Goal: Purchase product/service

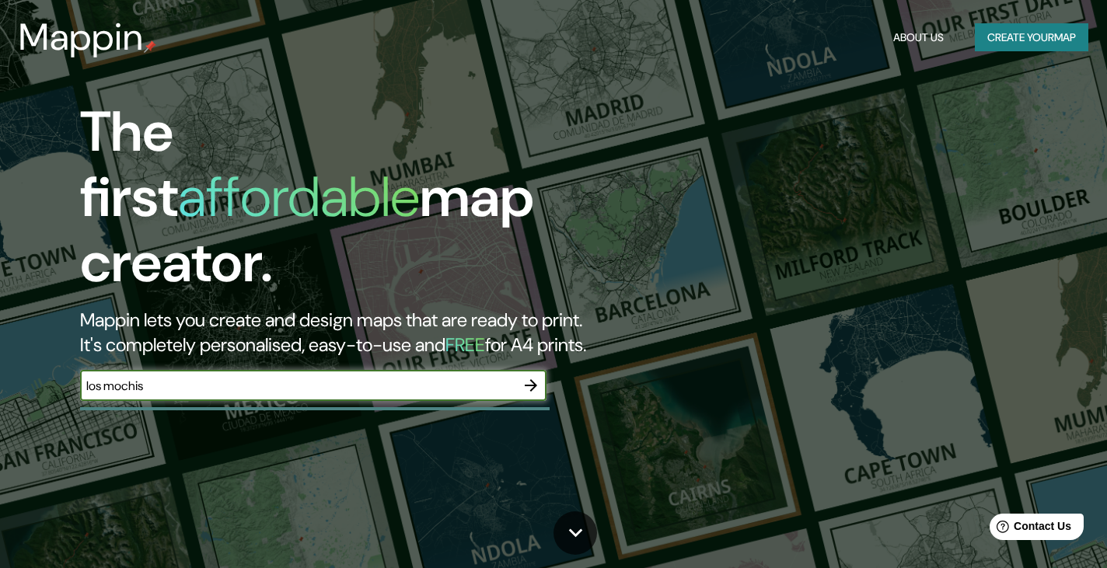
type input "los mochis"
click at [527, 376] on icon "button" at bounding box center [531, 385] width 19 height 19
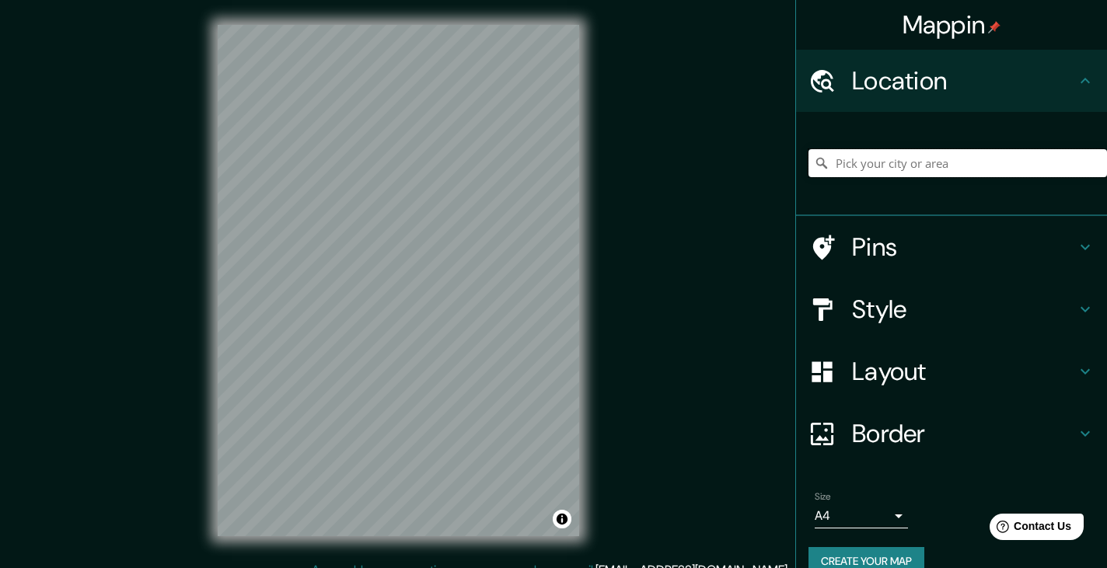
click at [890, 166] on input "Pick your city or area" at bounding box center [957, 163] width 298 height 28
click at [884, 156] on input "Pick your city or area" at bounding box center [957, 163] width 298 height 28
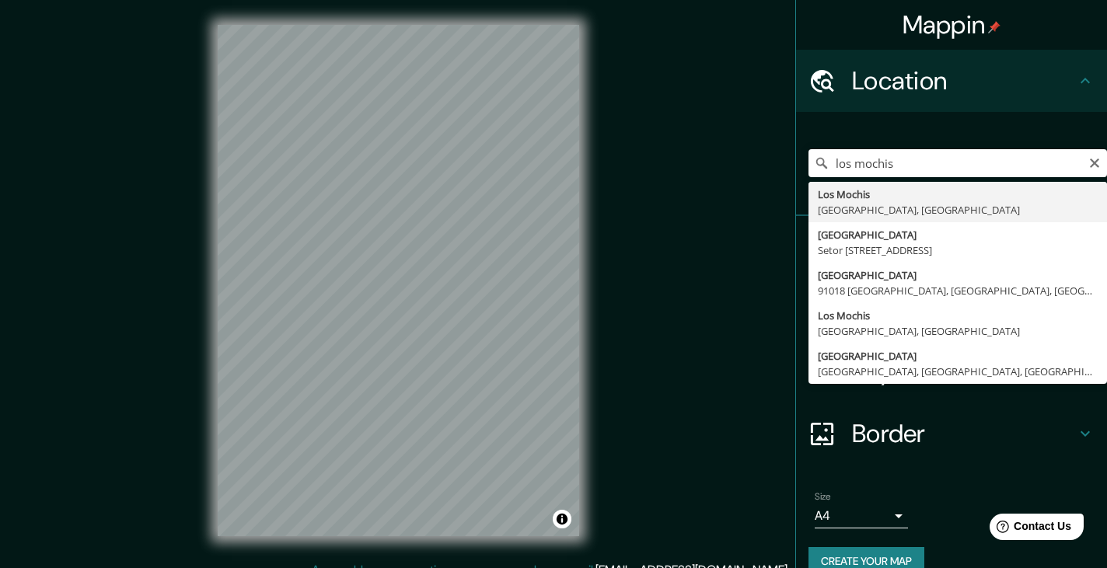
type input "[GEOGRAPHIC_DATA], [GEOGRAPHIC_DATA], [GEOGRAPHIC_DATA]"
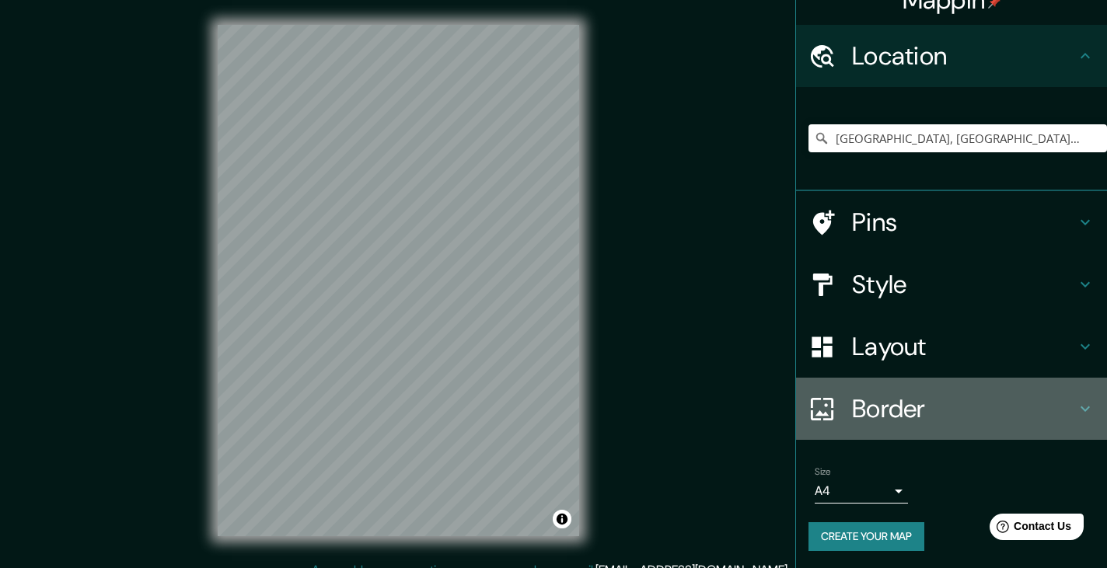
click at [952, 406] on h4 "Border" at bounding box center [964, 408] width 224 height 31
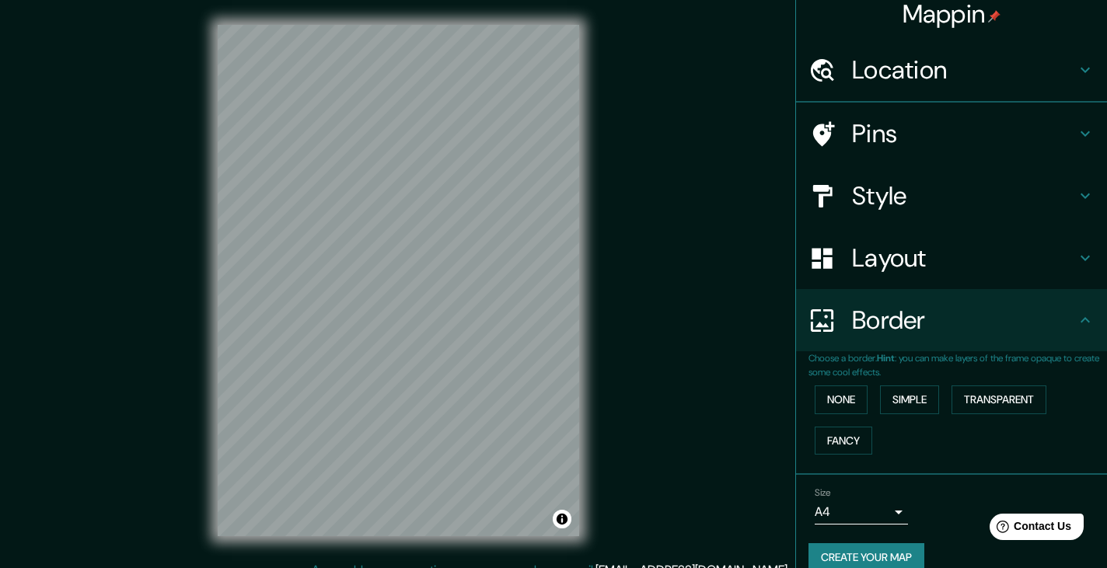
scroll to position [25, 0]
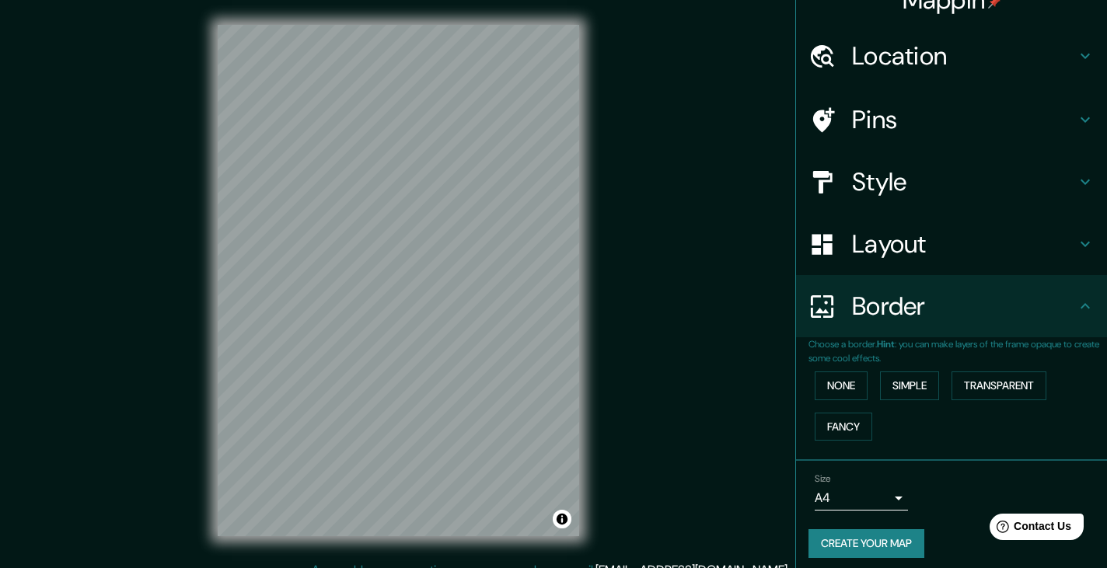
click at [885, 501] on body "Mappin Location [GEOGRAPHIC_DATA], [GEOGRAPHIC_DATA], [GEOGRAPHIC_DATA] Pins St…" at bounding box center [553, 284] width 1107 height 568
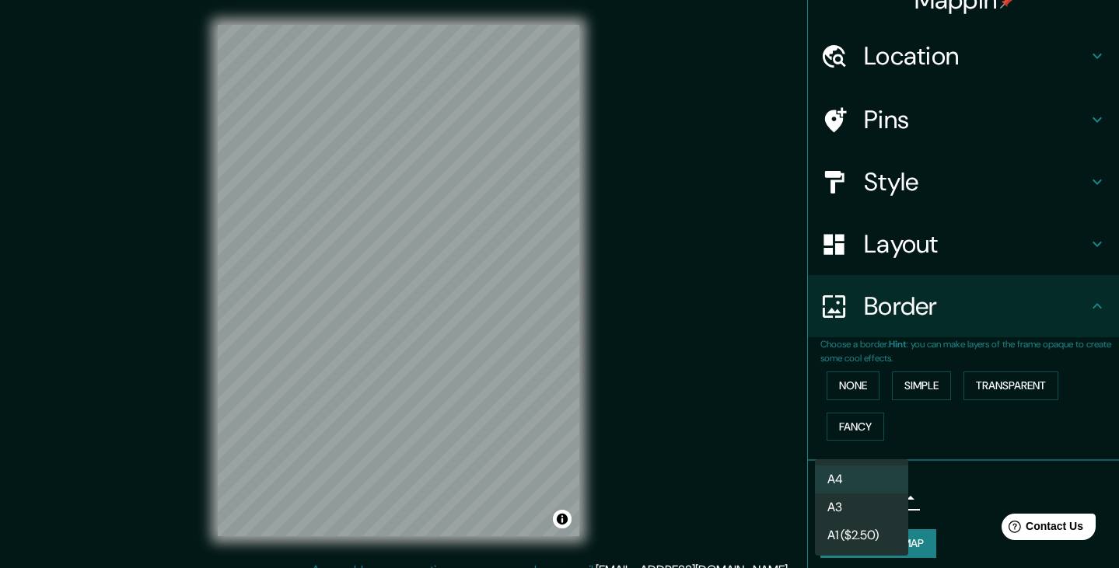
click at [884, 508] on li "A3" at bounding box center [861, 508] width 93 height 28
type input "a4"
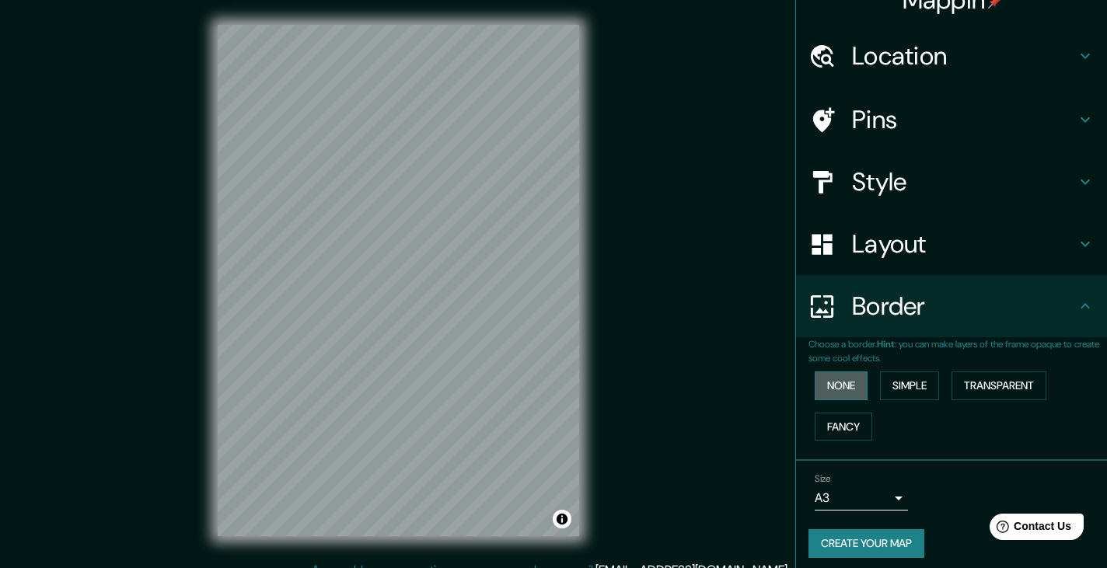
click at [829, 392] on button "None" at bounding box center [841, 386] width 53 height 29
click at [887, 392] on button "Simple" at bounding box center [909, 386] width 59 height 29
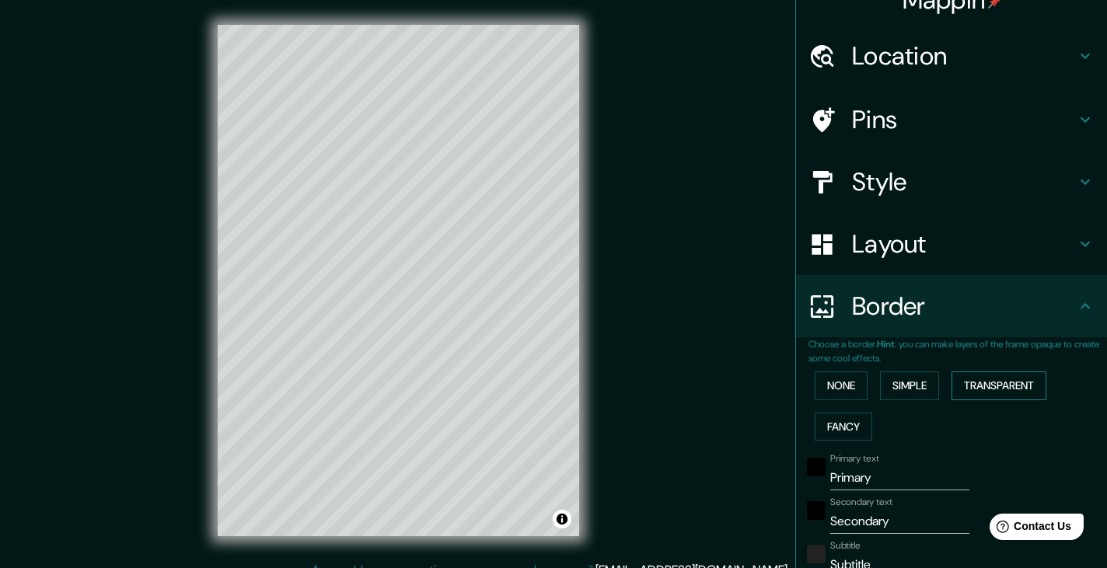
click at [963, 388] on button "Transparent" at bounding box center [998, 386] width 95 height 29
click at [827, 419] on button "Fancy" at bounding box center [844, 427] width 58 height 29
click at [985, 378] on button "Transparent" at bounding box center [998, 386] width 95 height 29
type input "223"
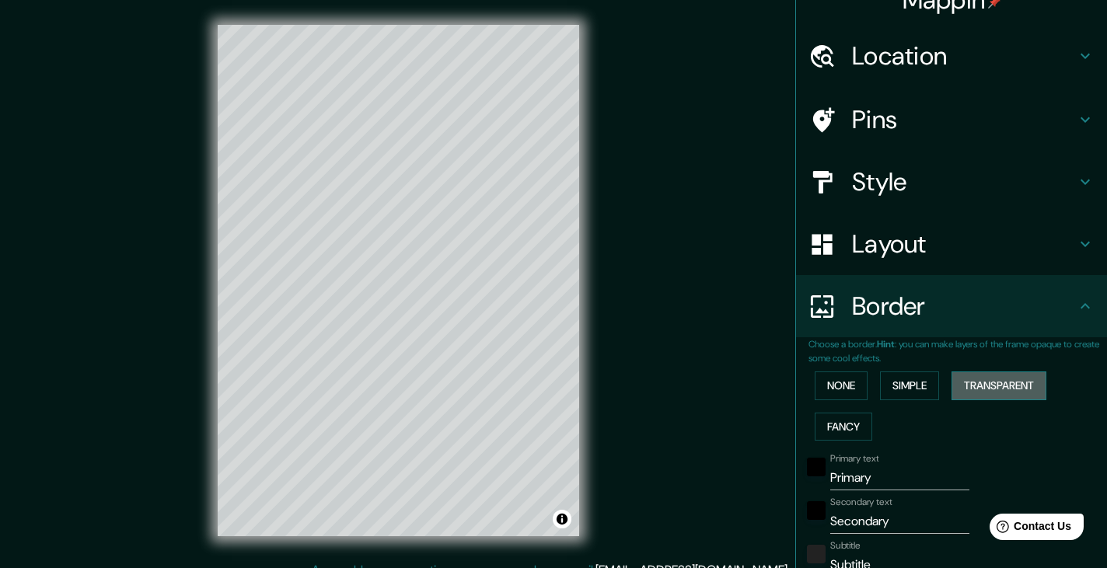
type input "37"
click at [836, 382] on button "None" at bounding box center [841, 386] width 53 height 29
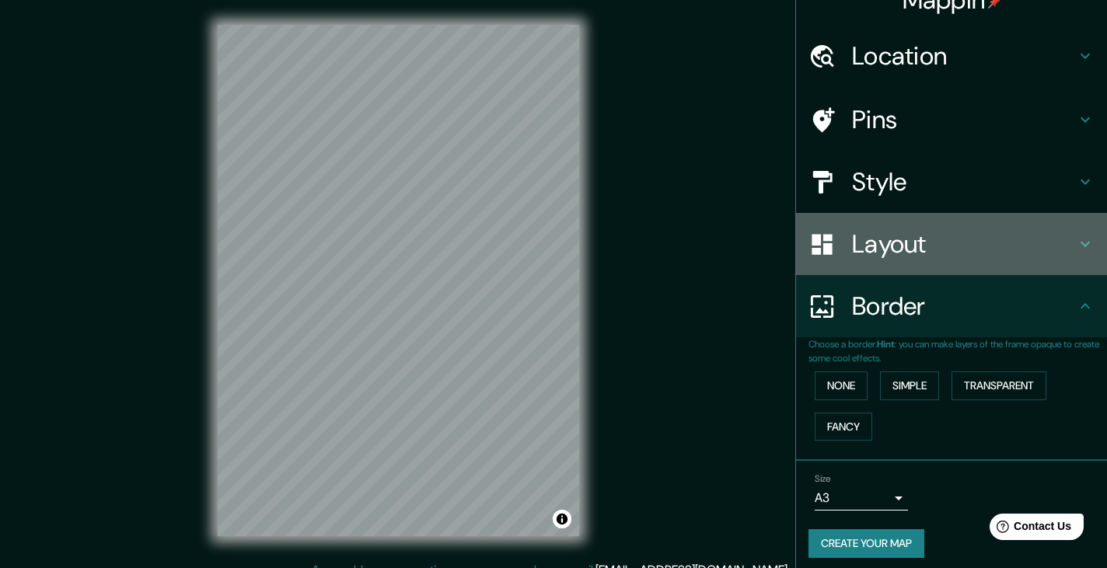
click at [916, 252] on h4 "Layout" at bounding box center [964, 244] width 224 height 31
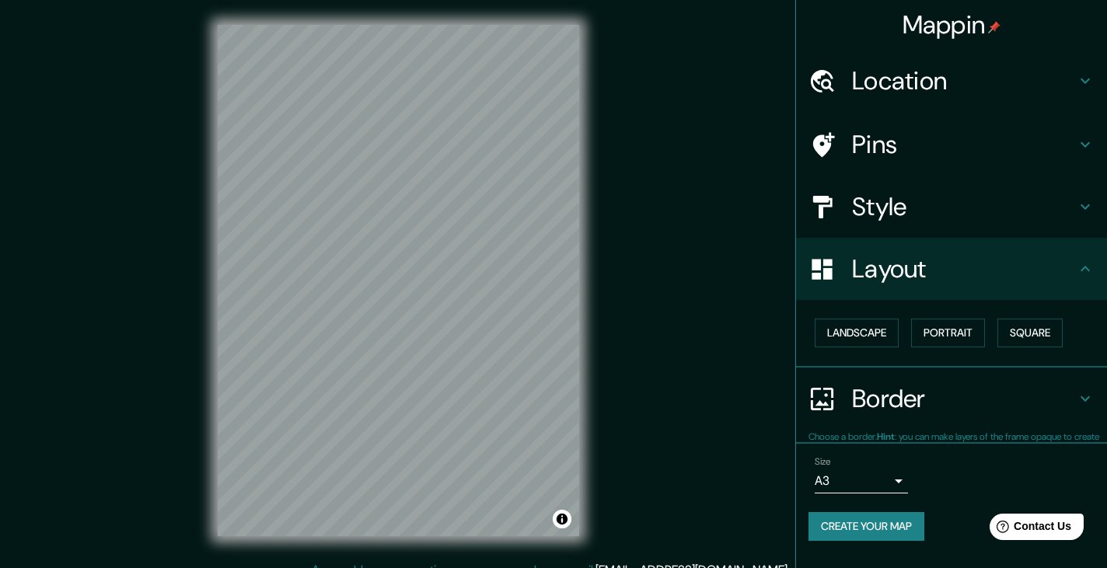
scroll to position [0, 0]
click at [851, 341] on button "Landscape" at bounding box center [857, 333] width 84 height 29
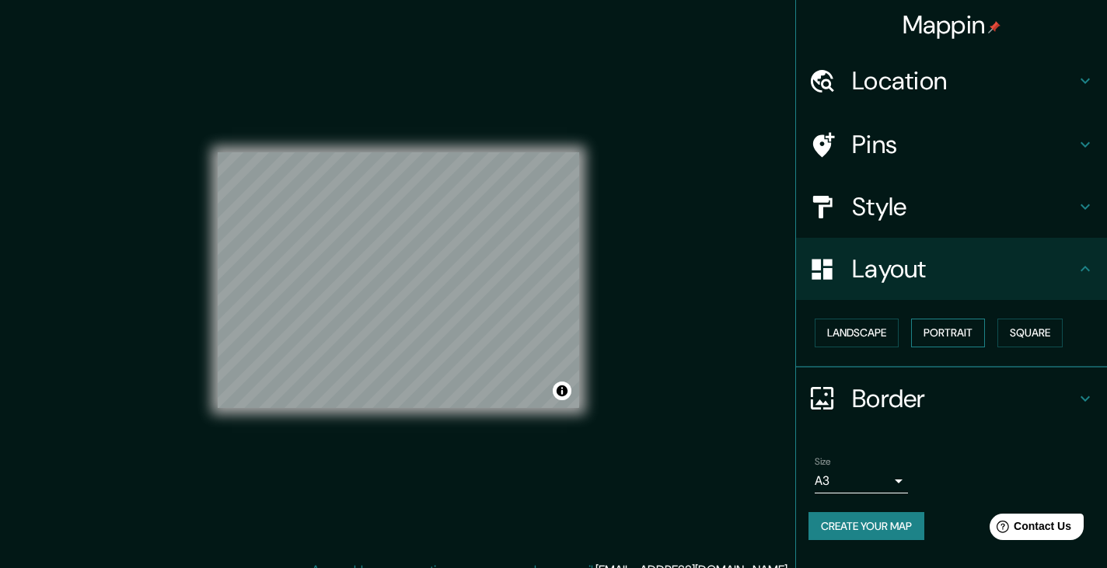
click at [945, 338] on button "Portrait" at bounding box center [948, 333] width 74 height 29
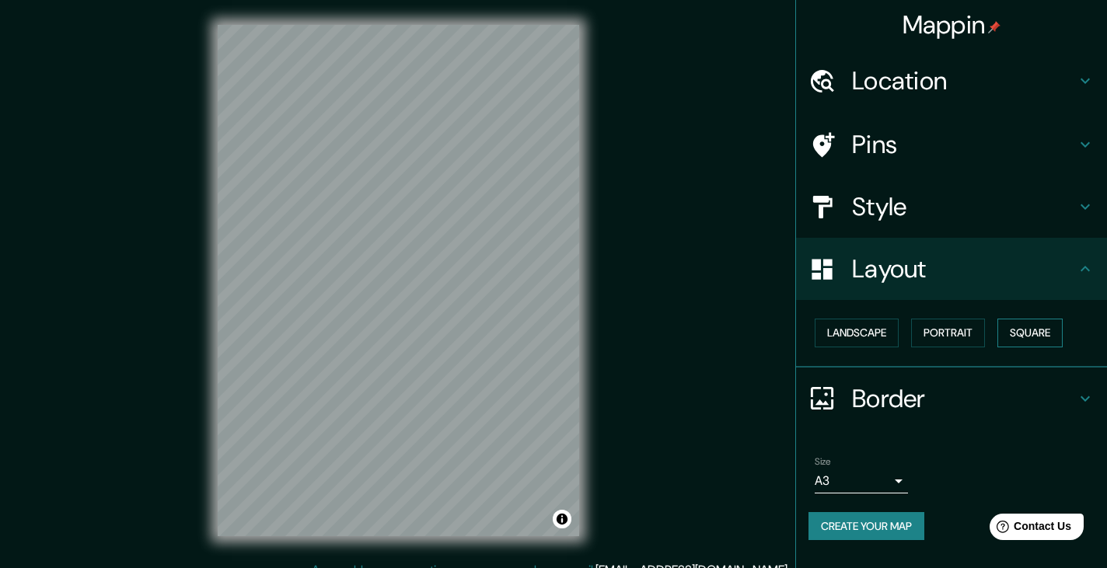
click at [1057, 333] on button "Square" at bounding box center [1029, 333] width 65 height 29
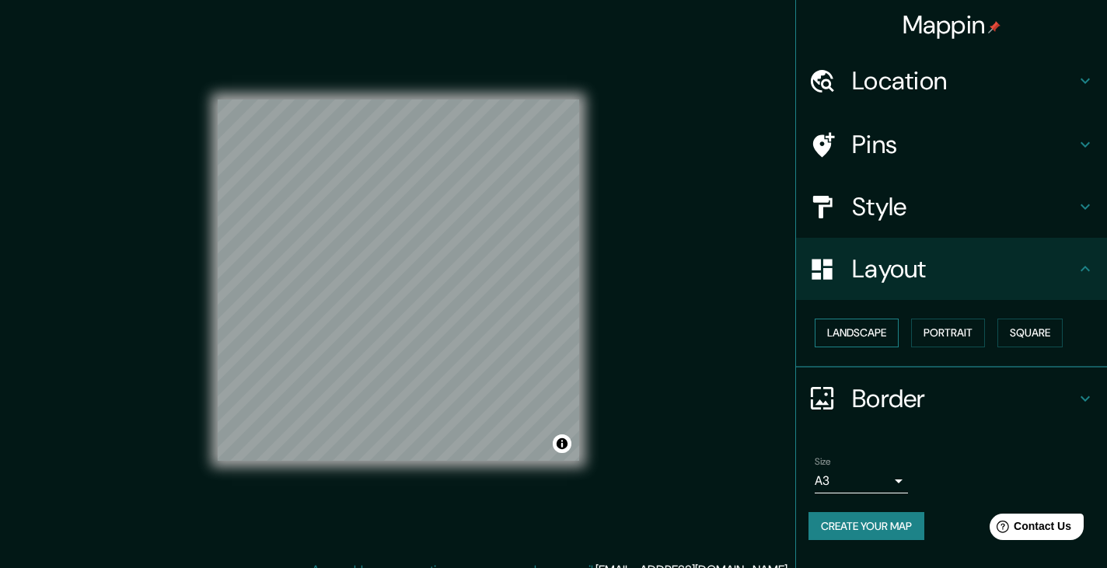
click at [861, 336] on button "Landscape" at bounding box center [857, 333] width 84 height 29
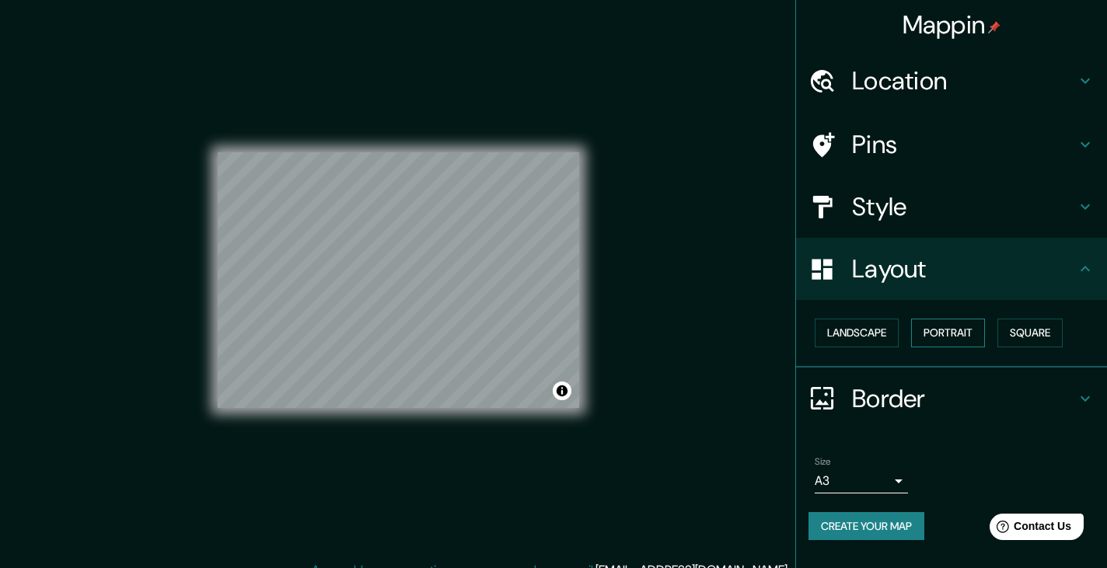
click at [947, 331] on button "Portrait" at bounding box center [948, 333] width 74 height 29
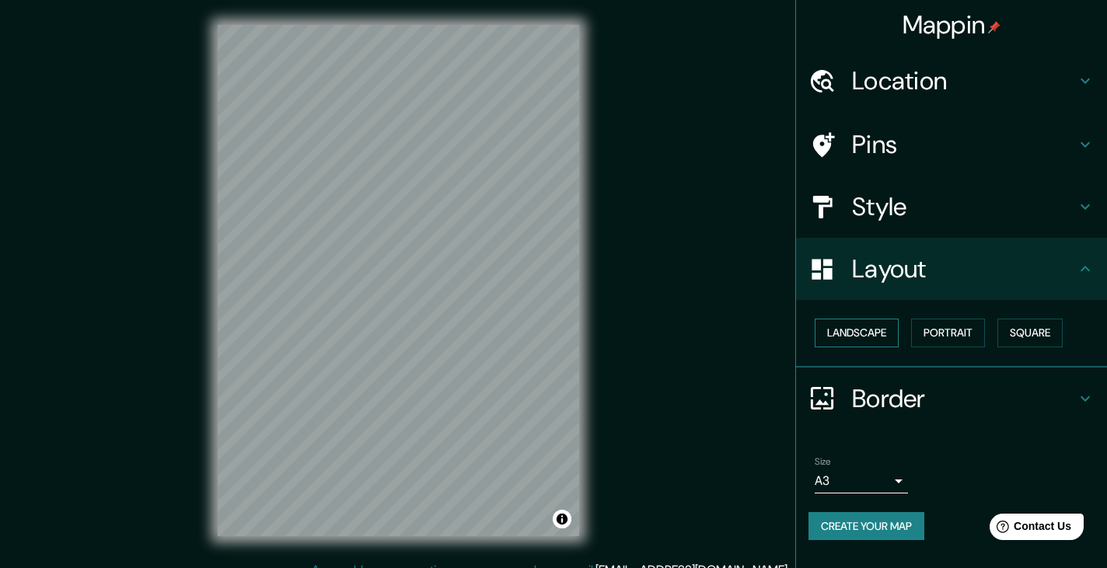
click at [869, 331] on button "Landscape" at bounding box center [857, 333] width 84 height 29
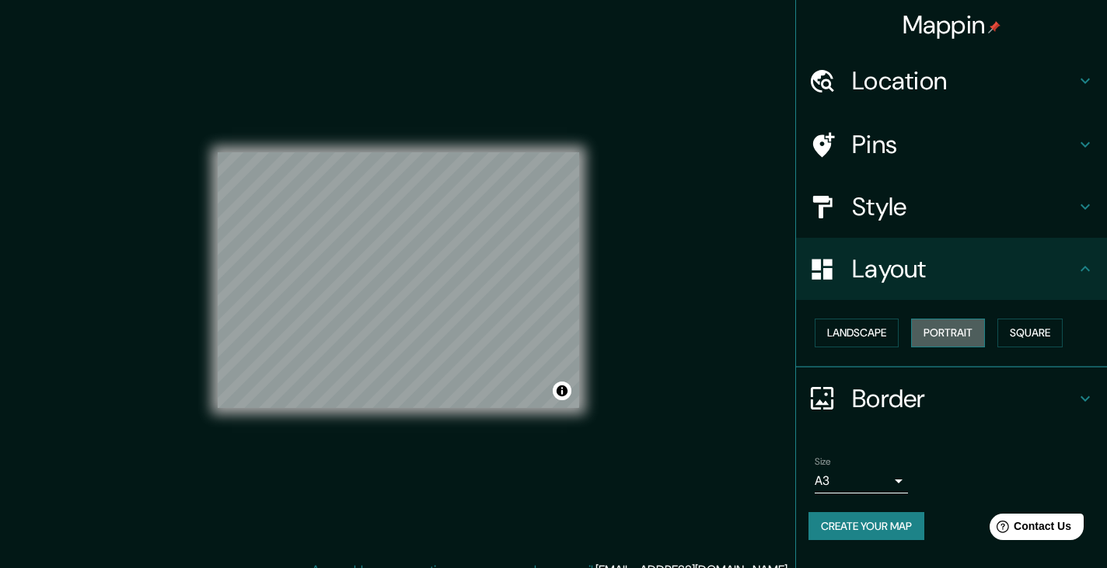
click at [951, 344] on button "Portrait" at bounding box center [948, 333] width 74 height 29
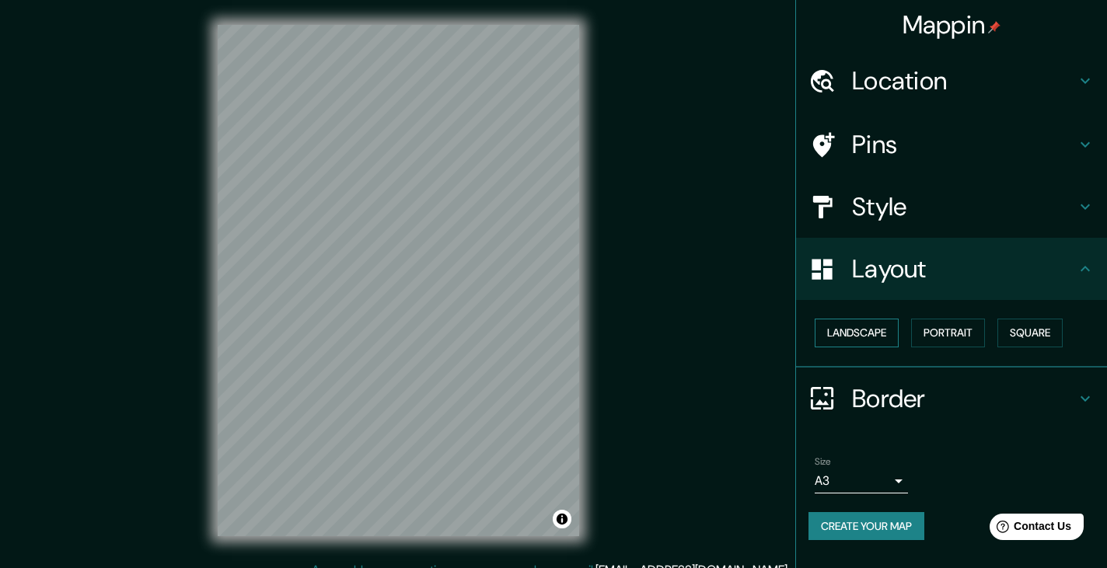
click at [872, 344] on button "Landscape" at bounding box center [857, 333] width 84 height 29
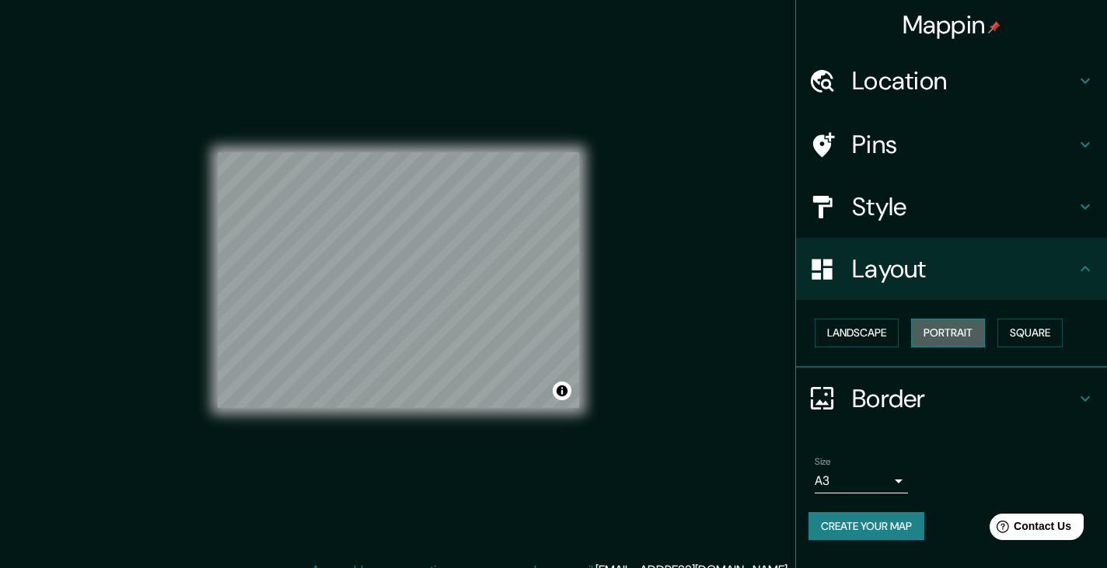
click at [947, 338] on button "Portrait" at bounding box center [948, 333] width 74 height 29
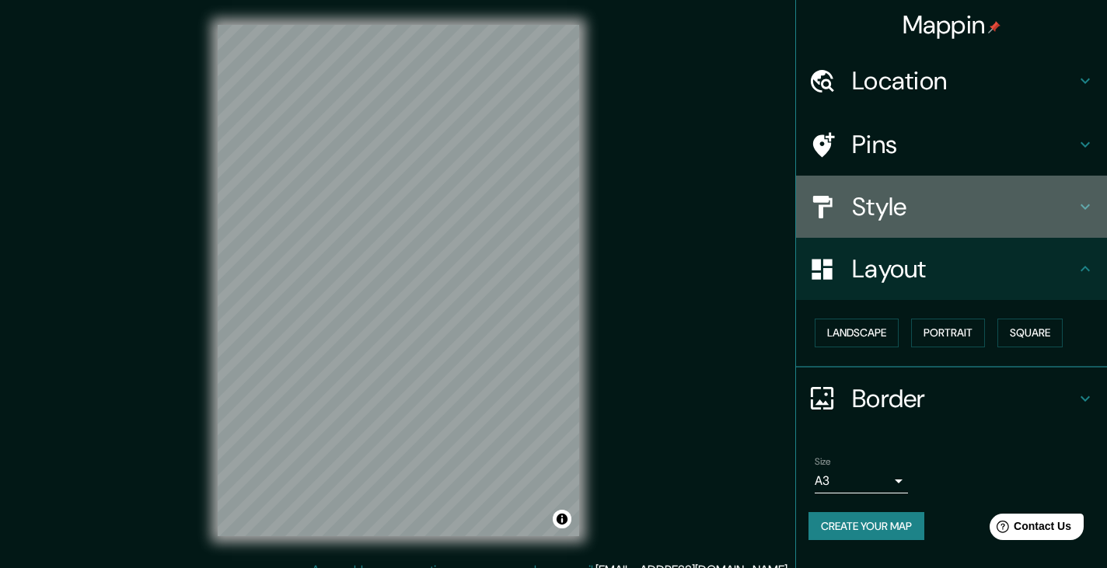
click at [929, 216] on h4 "Style" at bounding box center [964, 206] width 224 height 31
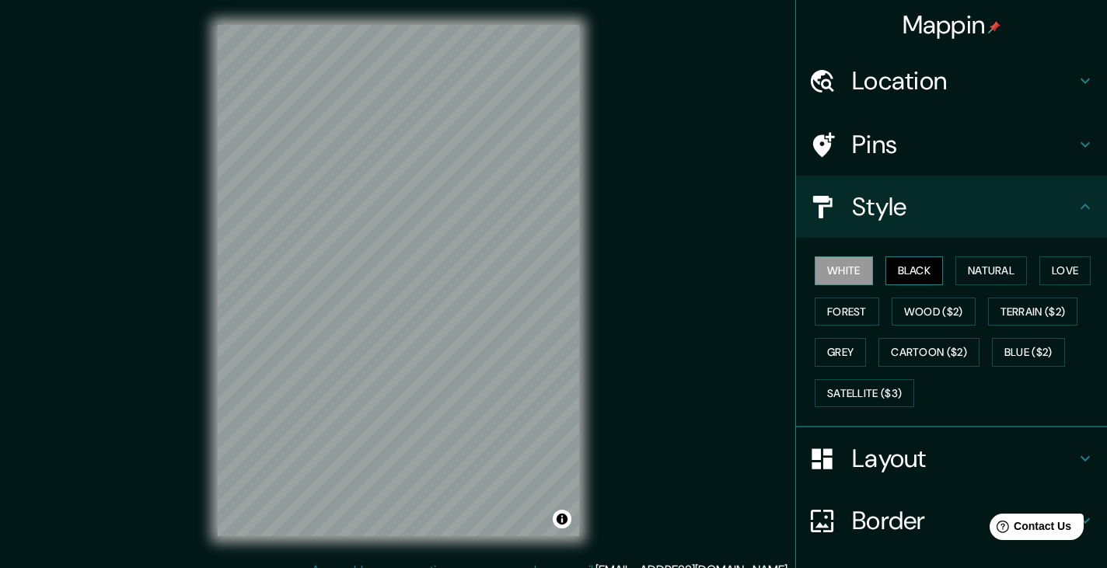
click at [901, 275] on button "Black" at bounding box center [914, 271] width 58 height 29
click at [989, 273] on button "Natural" at bounding box center [991, 271] width 72 height 29
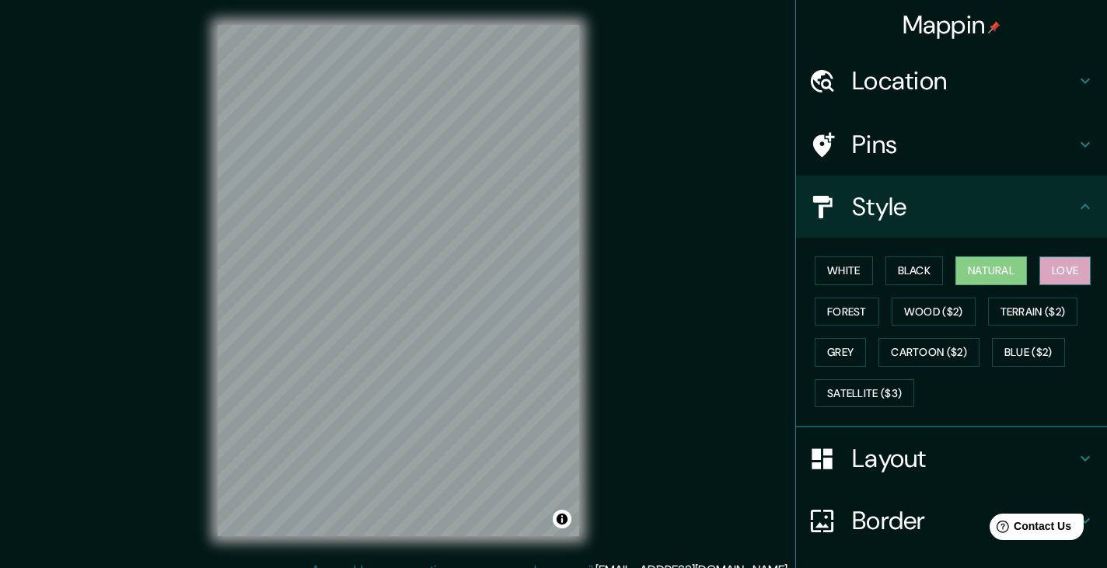
click at [1052, 270] on button "Love" at bounding box center [1064, 271] width 51 height 29
click at [820, 311] on button "Forest" at bounding box center [847, 312] width 65 height 29
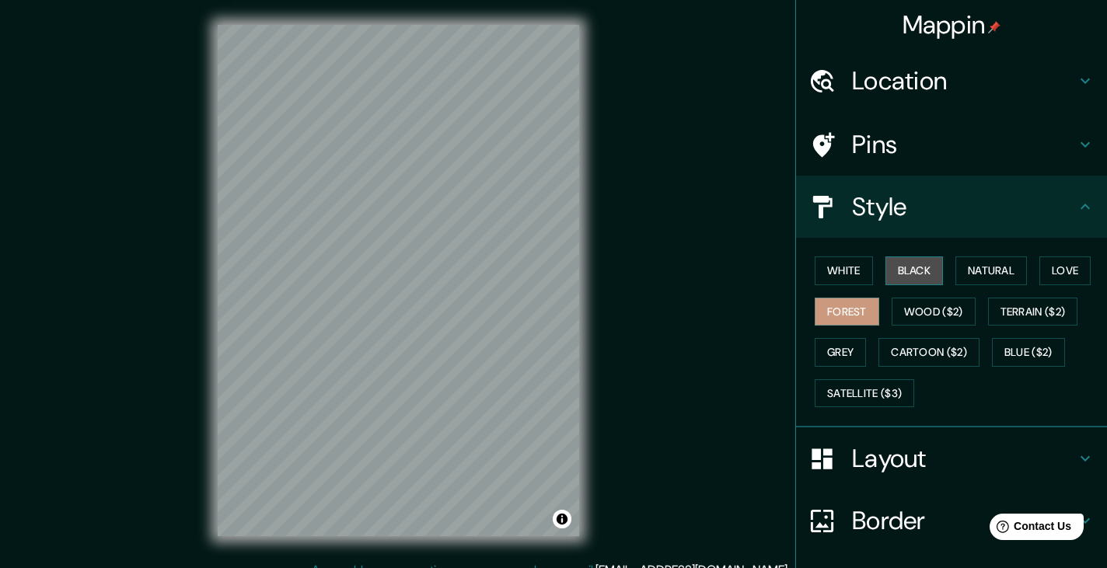
click at [906, 275] on button "Black" at bounding box center [914, 271] width 58 height 29
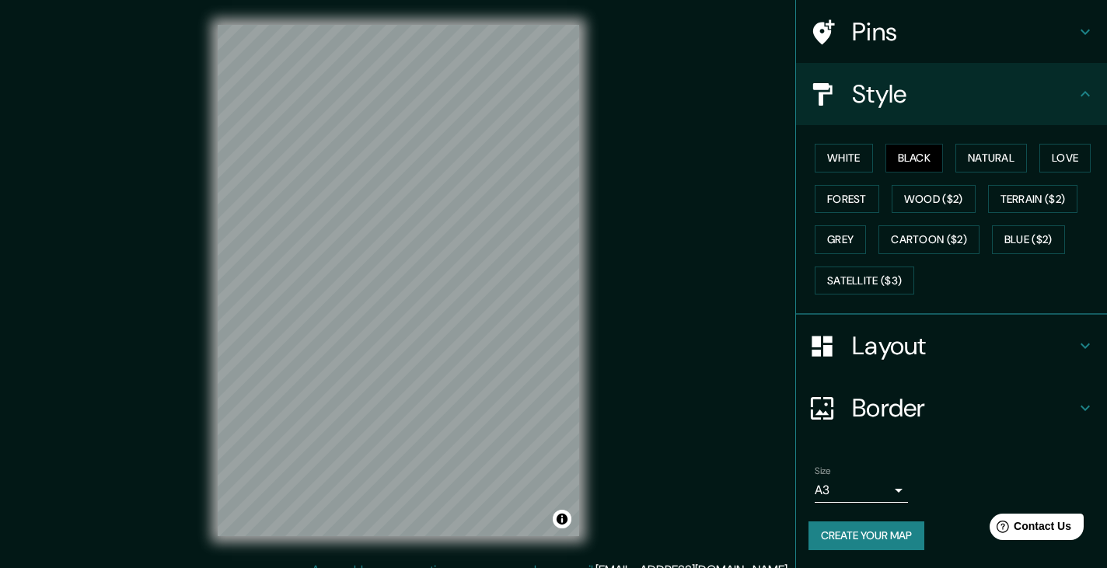
click at [885, 540] on button "Create your map" at bounding box center [866, 536] width 116 height 29
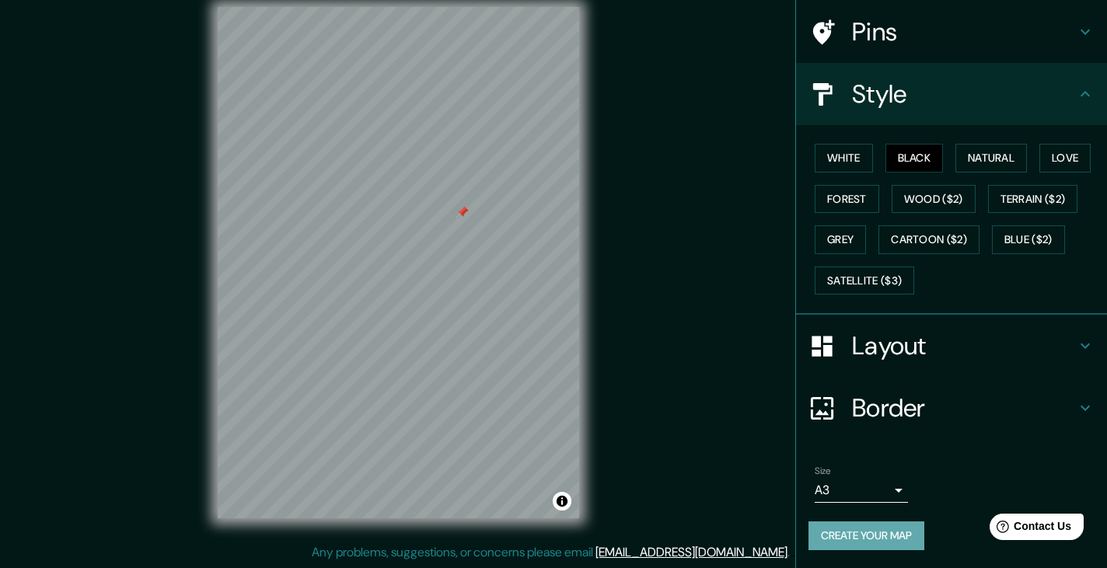
click at [827, 534] on button "Create your map" at bounding box center [866, 536] width 116 height 29
click at [841, 160] on button "White" at bounding box center [844, 158] width 58 height 29
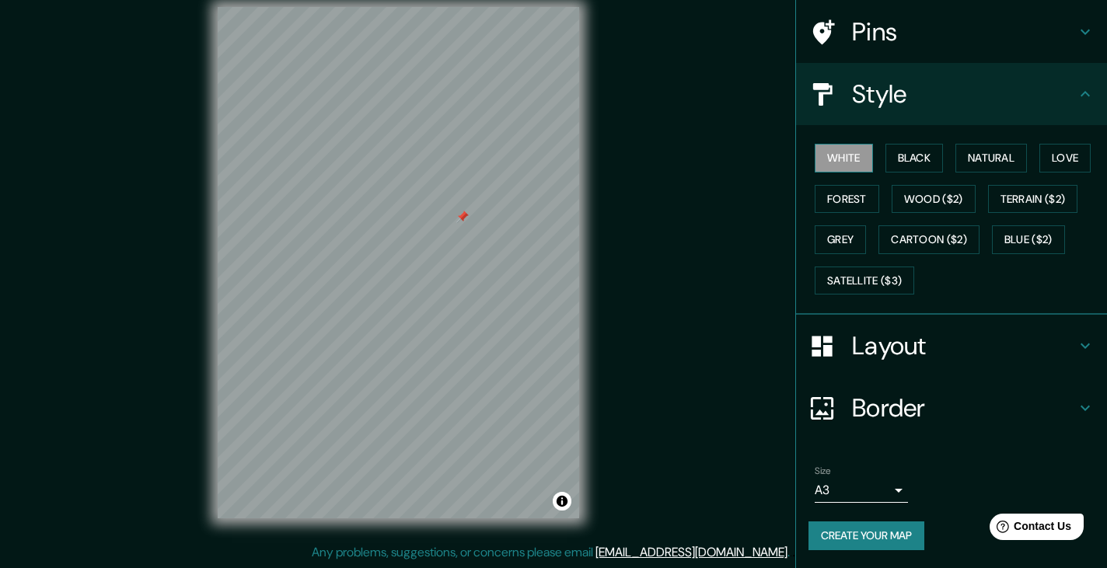
scroll to position [57, 0]
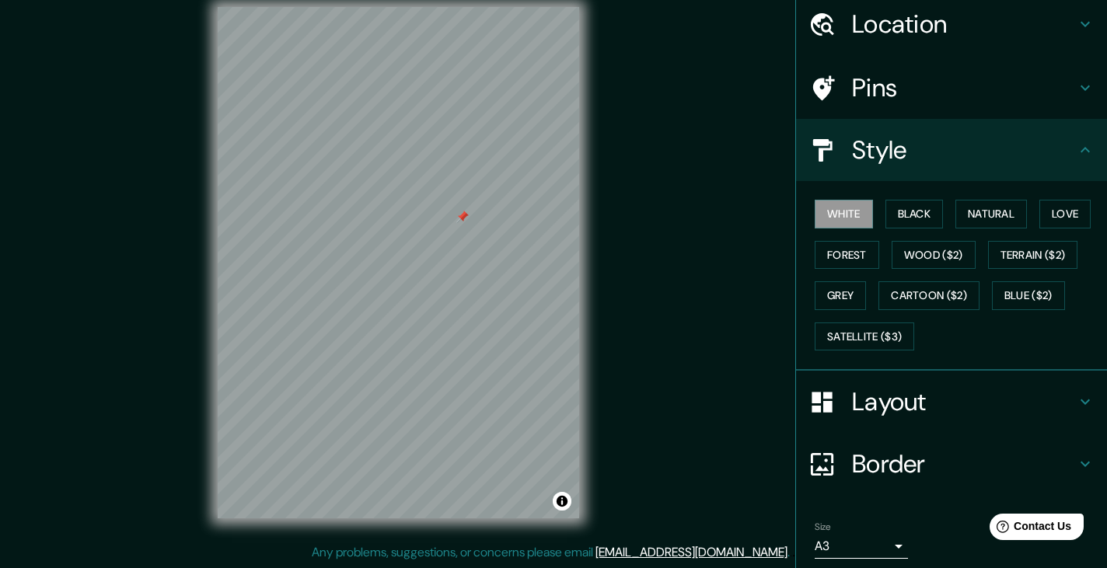
click at [896, 141] on h4 "Style" at bounding box center [964, 149] width 224 height 31
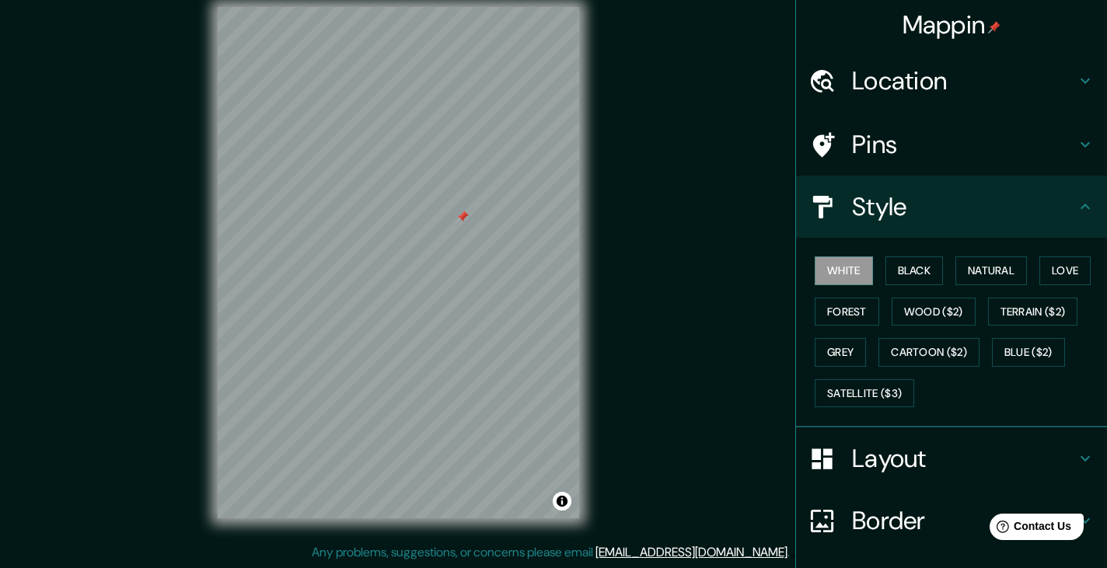
scroll to position [1, 0]
click at [964, 28] on h4 "Mappin" at bounding box center [951, 24] width 99 height 31
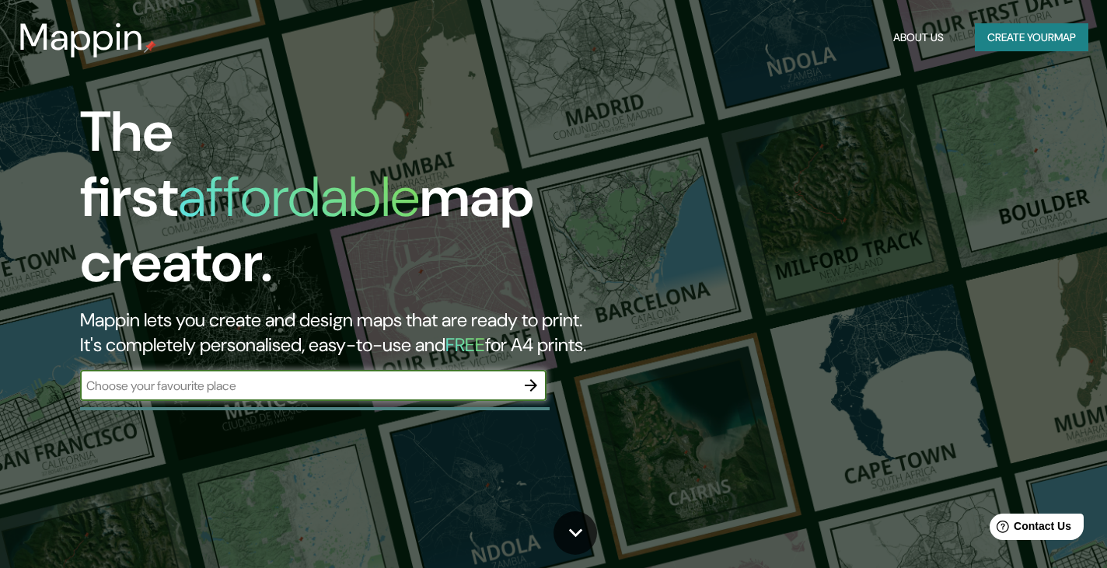
click at [246, 377] on input "text" at bounding box center [297, 386] width 435 height 18
type input "los mochis sinaloa"
click at [532, 379] on icon "button" at bounding box center [531, 385] width 12 height 12
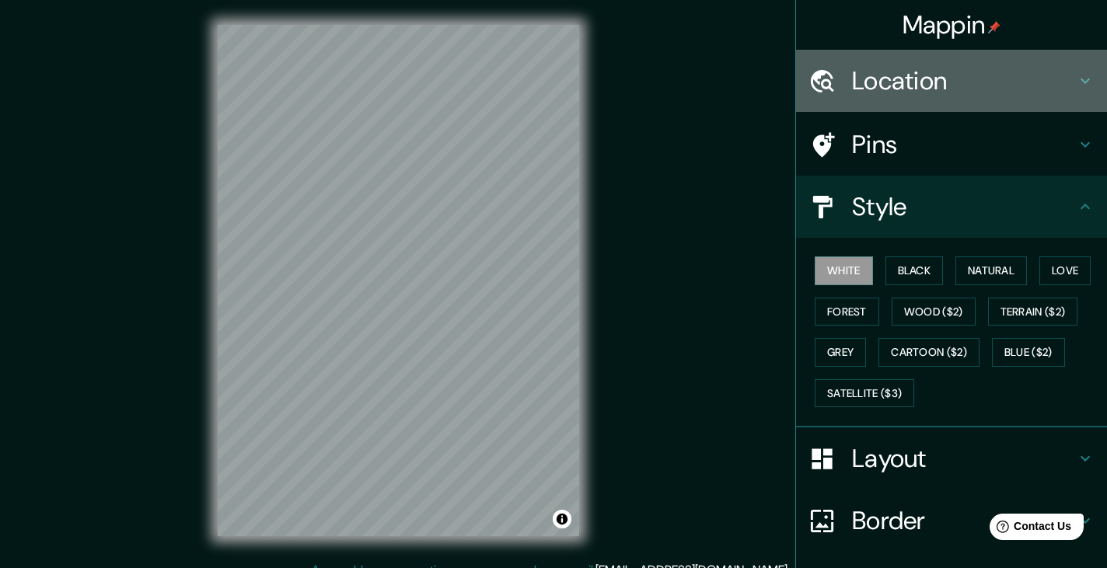
click at [945, 74] on h4 "Location" at bounding box center [964, 80] width 224 height 31
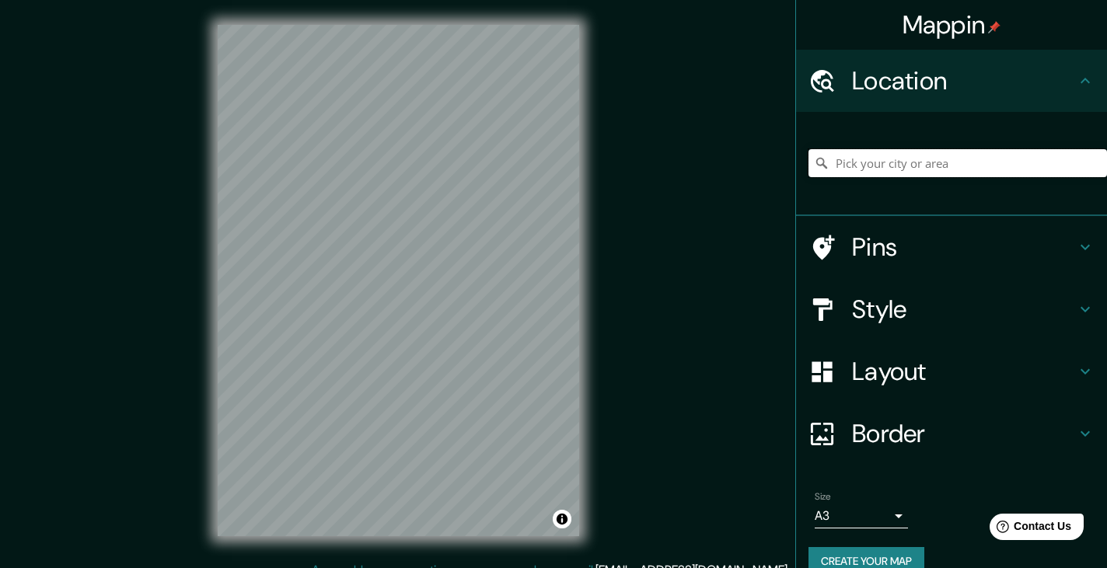
click at [882, 168] on input "Pick your city or area" at bounding box center [957, 163] width 298 height 28
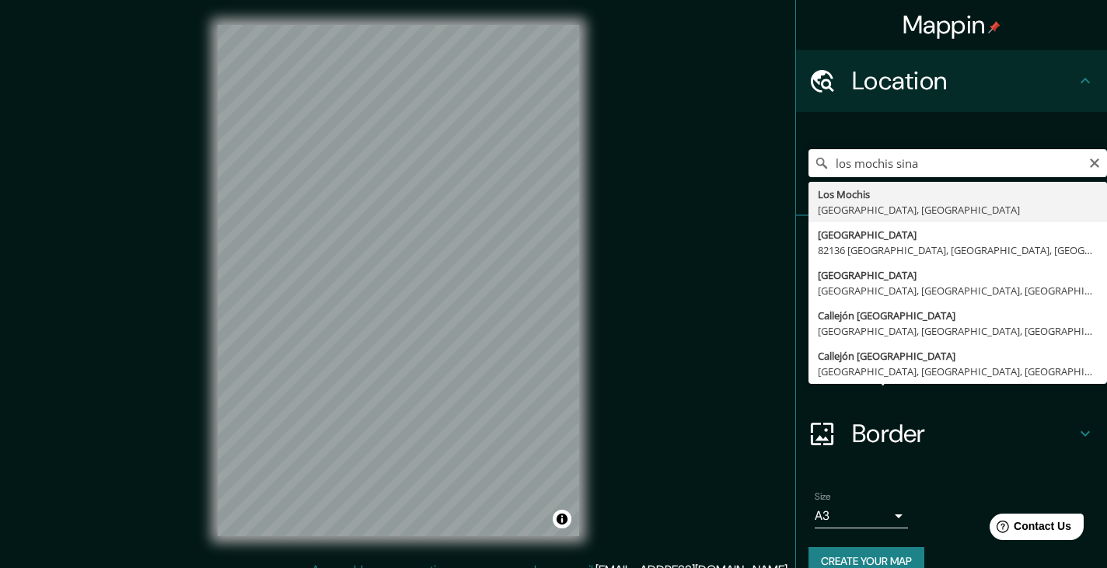
type input "[GEOGRAPHIC_DATA], [GEOGRAPHIC_DATA], [GEOGRAPHIC_DATA]"
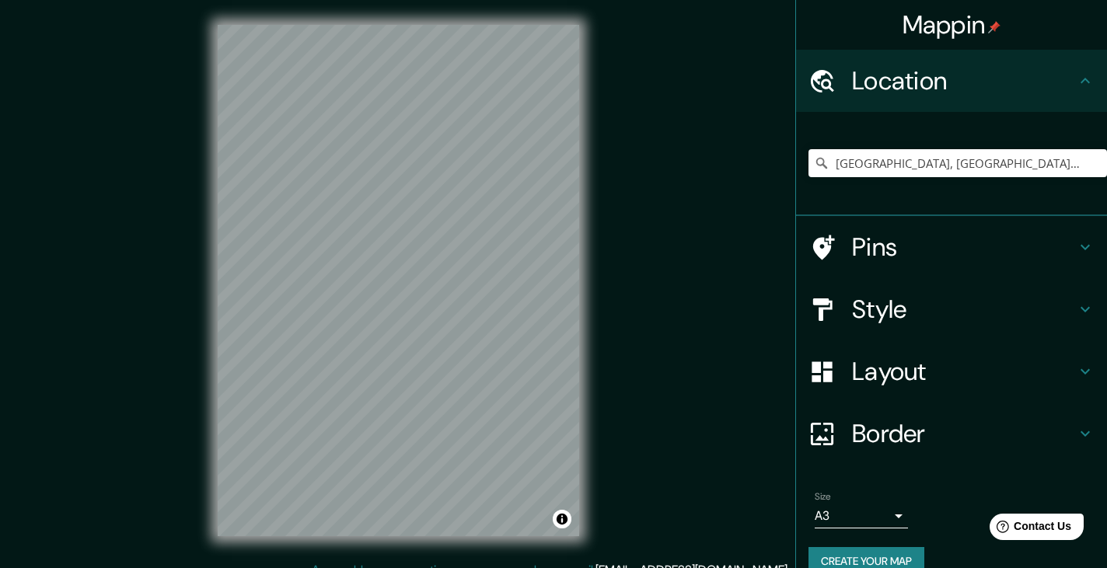
click at [913, 377] on h4 "Layout" at bounding box center [964, 371] width 224 height 31
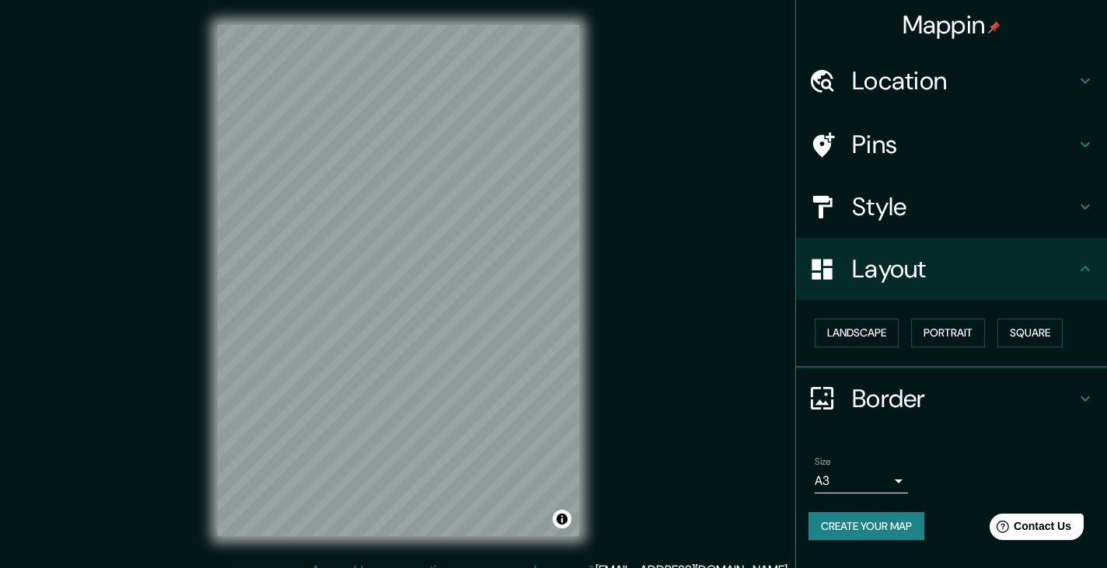
click at [925, 194] on h4 "Style" at bounding box center [964, 206] width 224 height 31
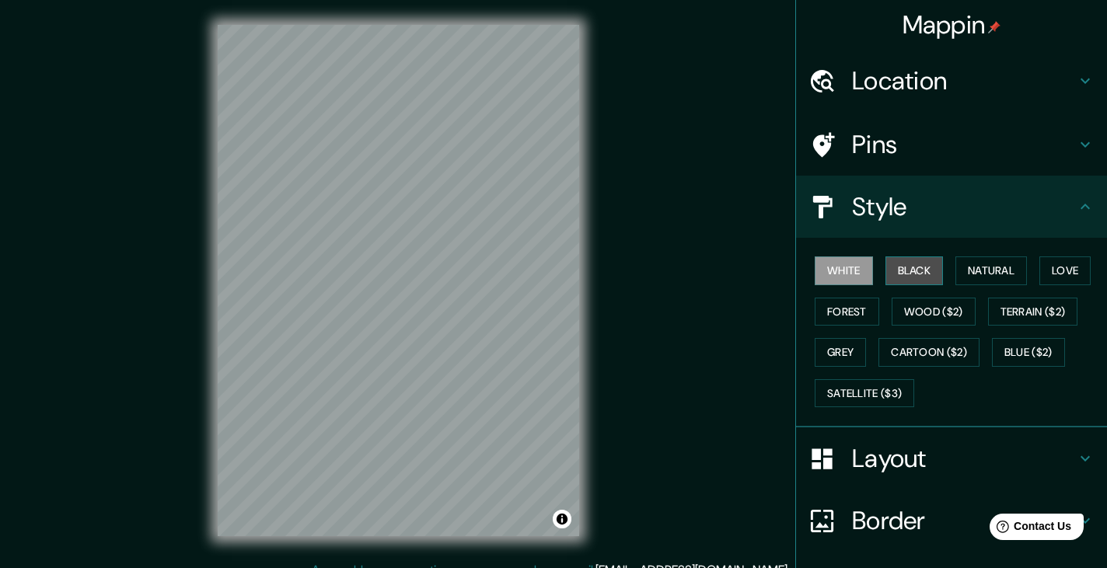
click at [902, 273] on button "Black" at bounding box center [914, 271] width 58 height 29
